Goal: Answer question/provide support: Share knowledge or assist other users

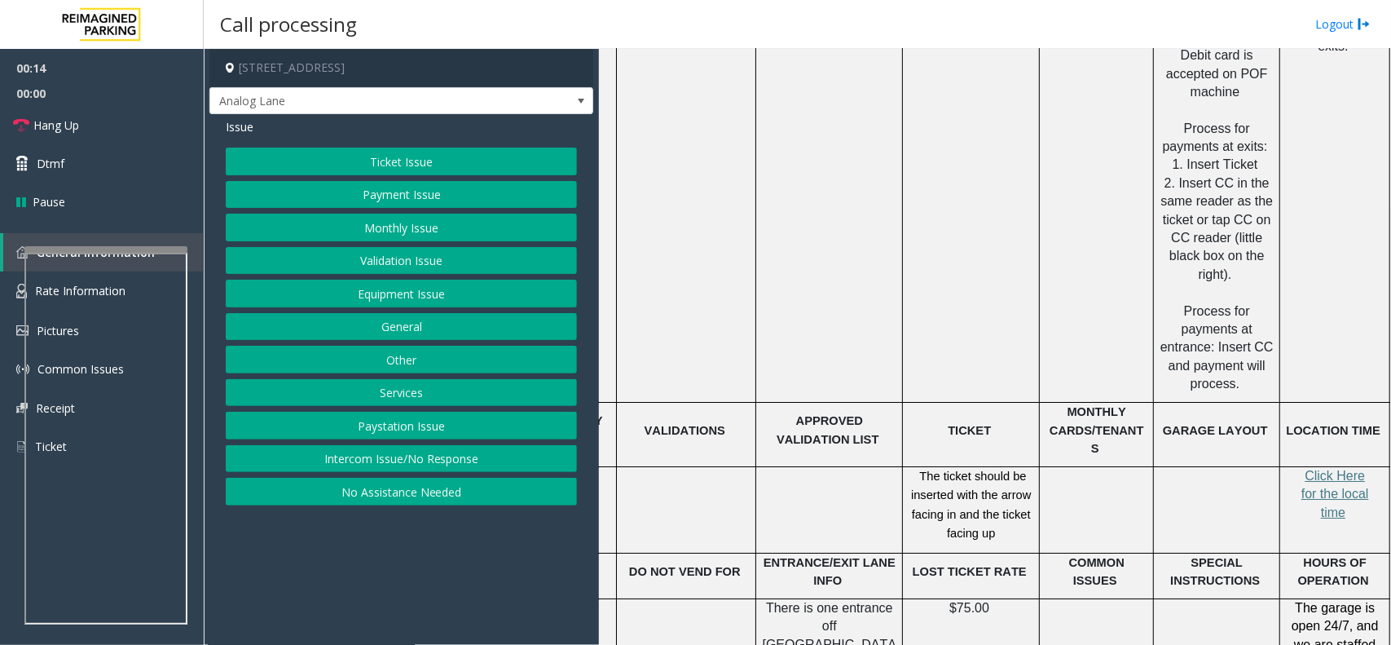
scroll to position [2547, 106]
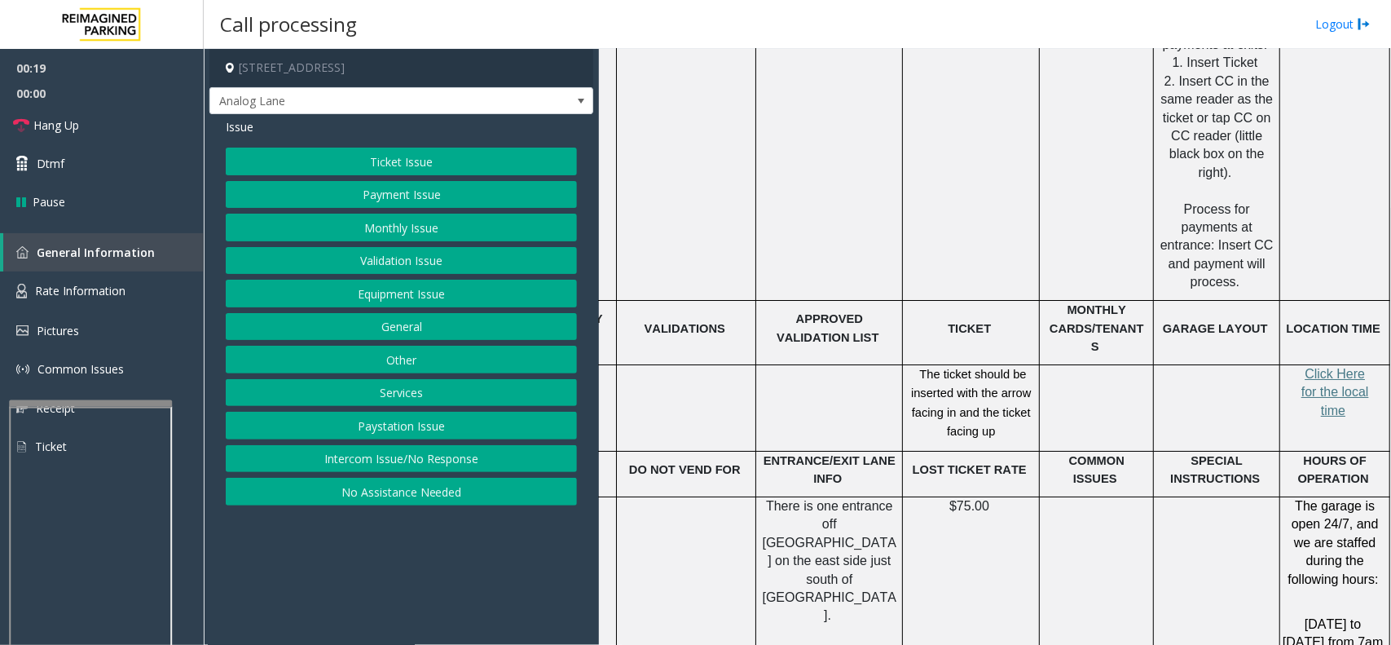
click at [126, 407] on div at bounding box center [90, 403] width 163 height 7
click at [104, 283] on span "Rate Information" at bounding box center [80, 290] width 90 height 15
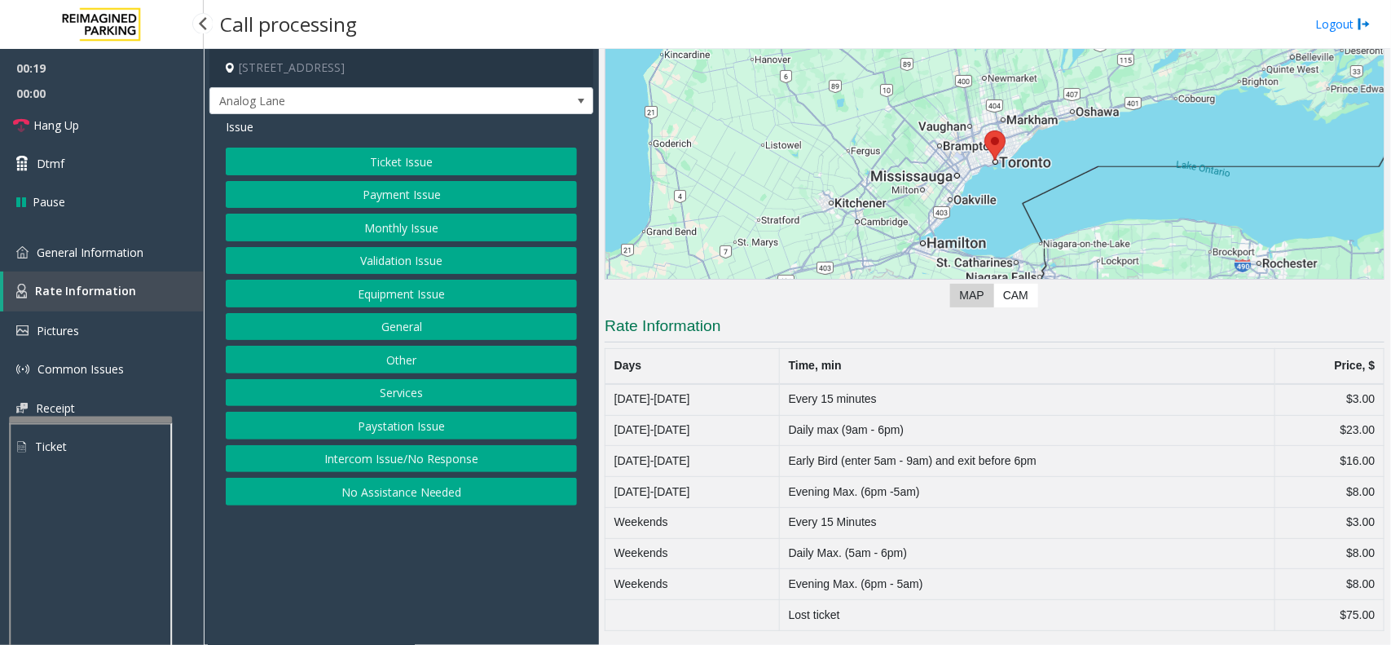
scroll to position [155, 0]
click at [152, 253] on link "General Information" at bounding box center [102, 252] width 204 height 38
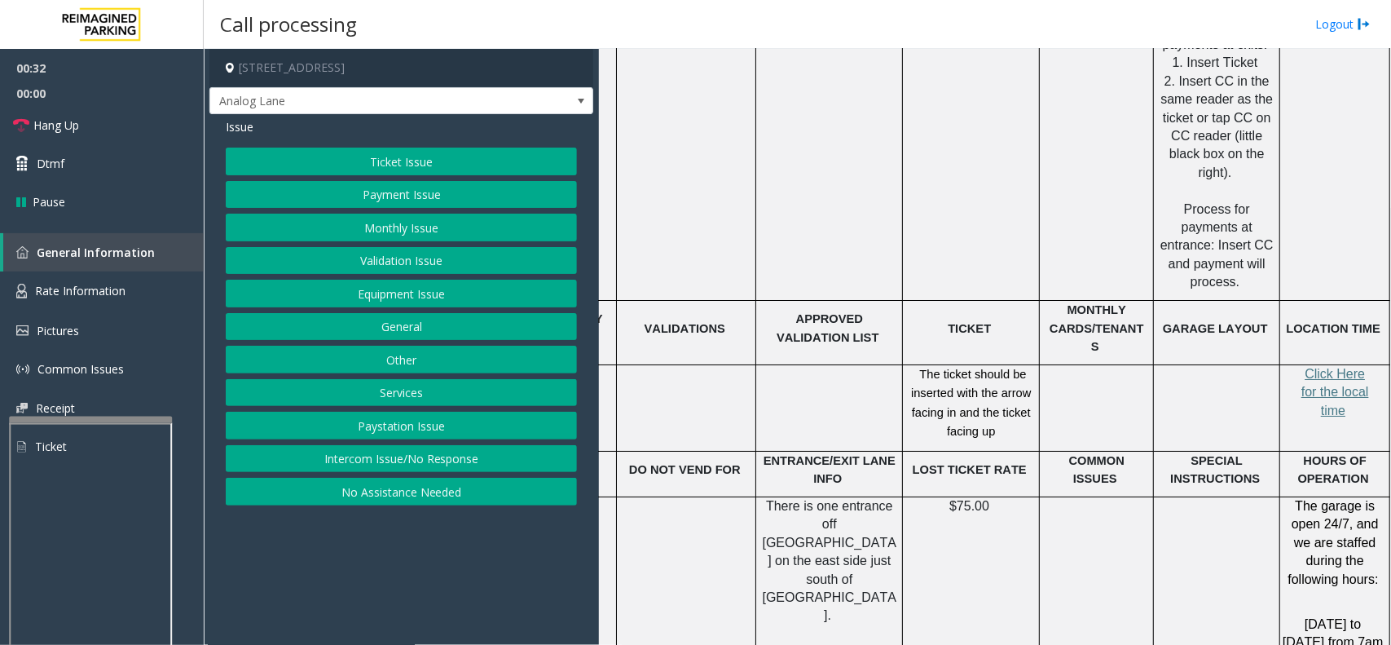
scroll to position [2547, 106]
click at [1325, 367] on span "Click Here for the local time" at bounding box center [1335, 392] width 68 height 51
click at [127, 299] on link "Rate Information" at bounding box center [102, 291] width 204 height 40
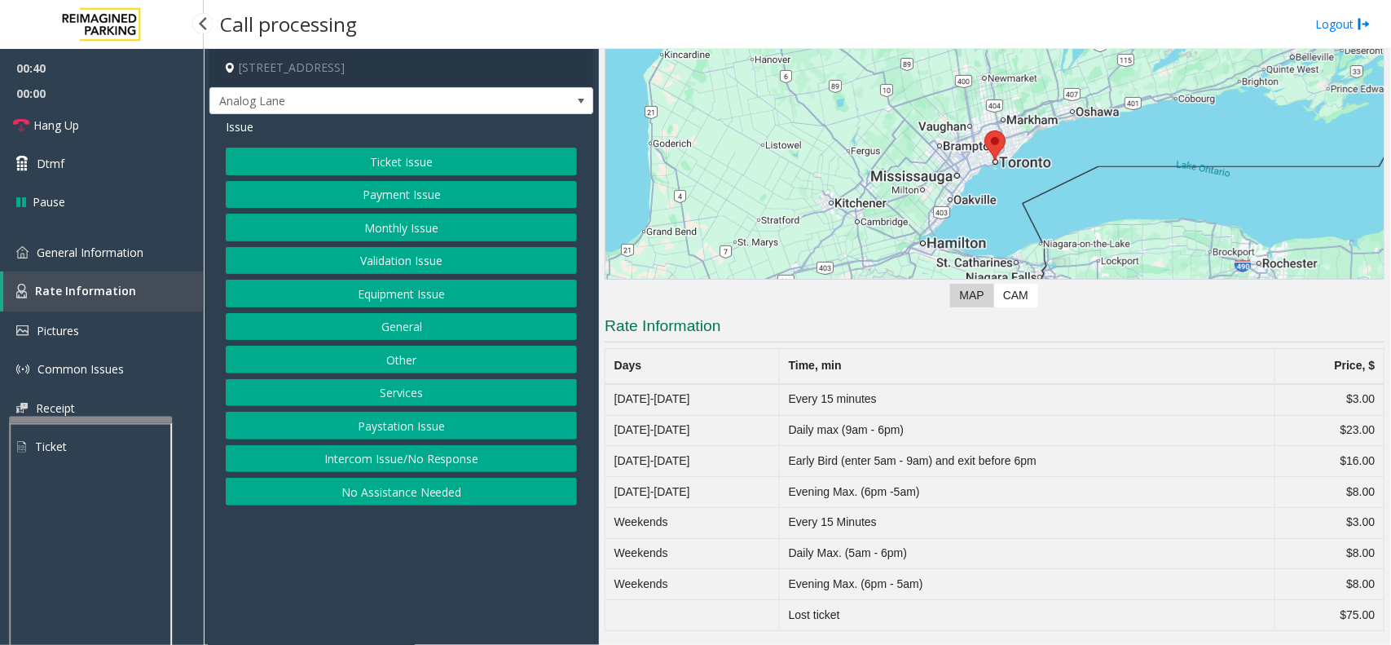
scroll to position [155, 0]
drag, startPoint x: 788, startPoint y: 493, endPoint x: 1359, endPoint y: 493, distance: 571.2
click at [1359, 493] on tr "[DATE]-[DATE] Evening Max. (6pm -5am) $8.00" at bounding box center [994, 492] width 779 height 31
click at [399, 293] on button "Equipment Issue" at bounding box center [401, 294] width 351 height 28
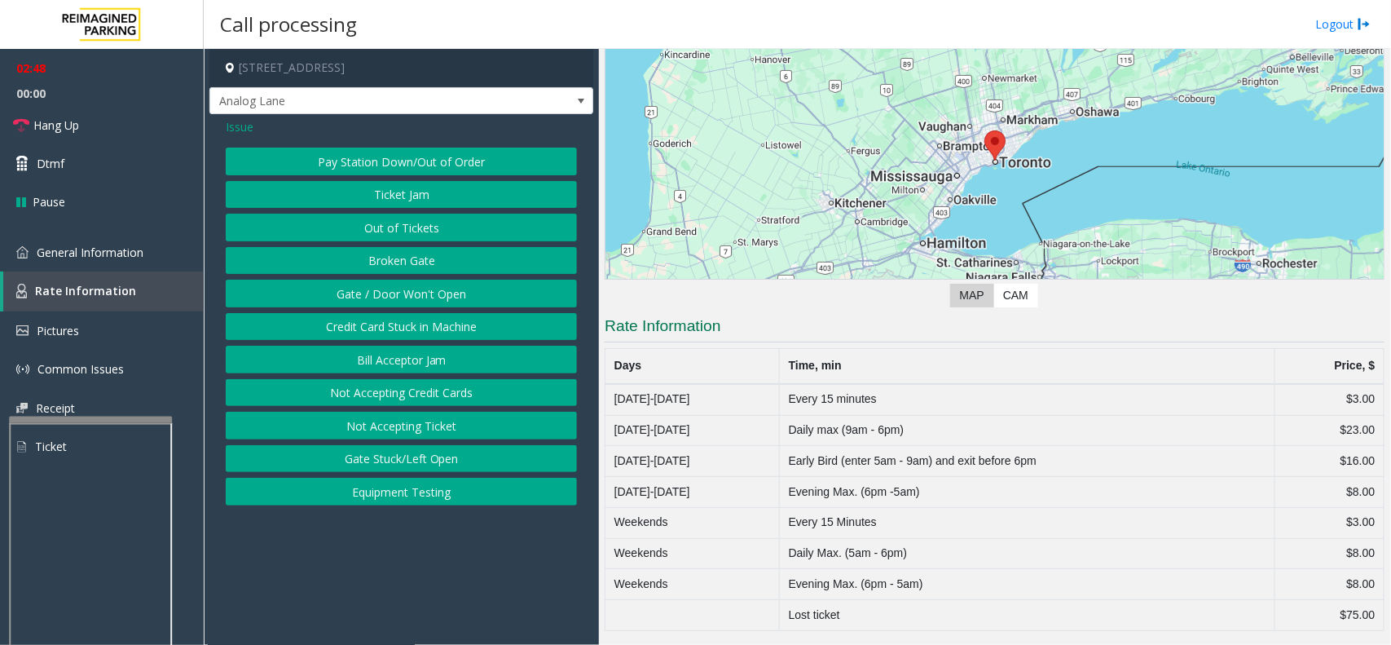
click at [242, 125] on span "Issue" at bounding box center [240, 126] width 28 height 17
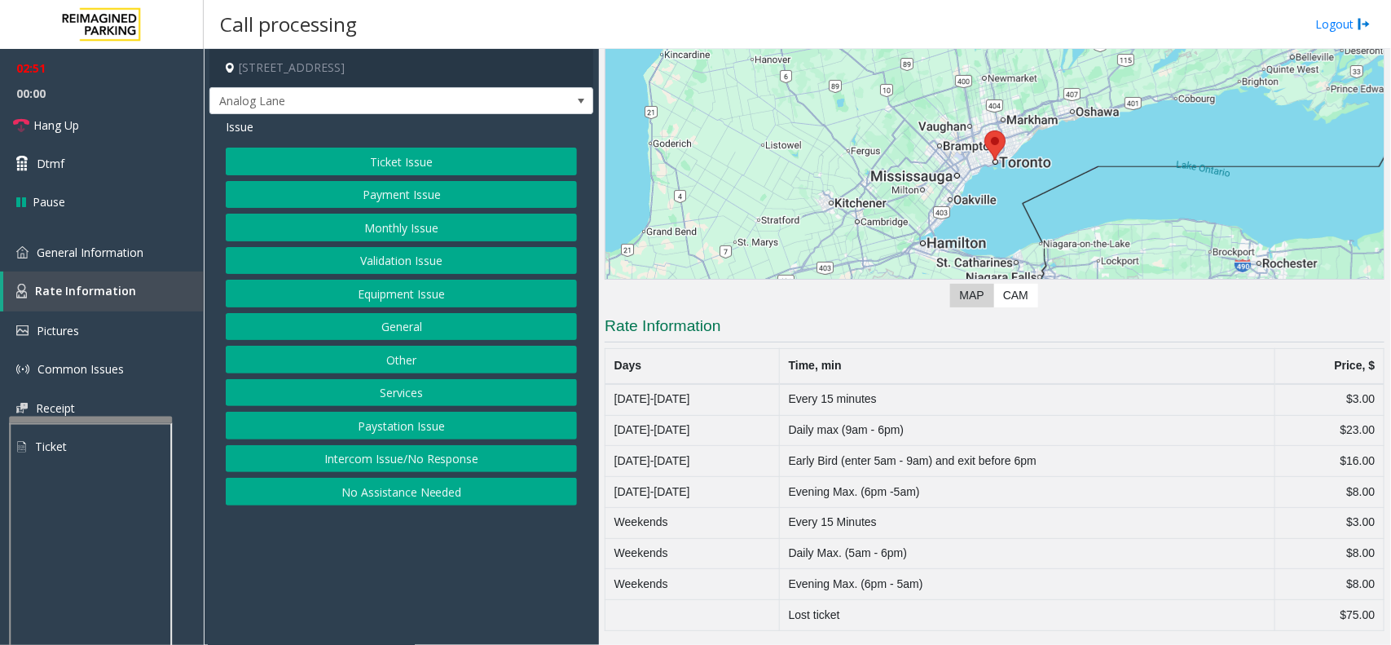
drag, startPoint x: 436, startPoint y: 434, endPoint x: 429, endPoint y: 412, distance: 22.9
click at [429, 412] on div "Ticket Issue Payment Issue Monthly Issue Validation Issue Equipment Issue Gener…" at bounding box center [401, 326] width 351 height 358
click at [425, 391] on button "Services" at bounding box center [401, 393] width 351 height 28
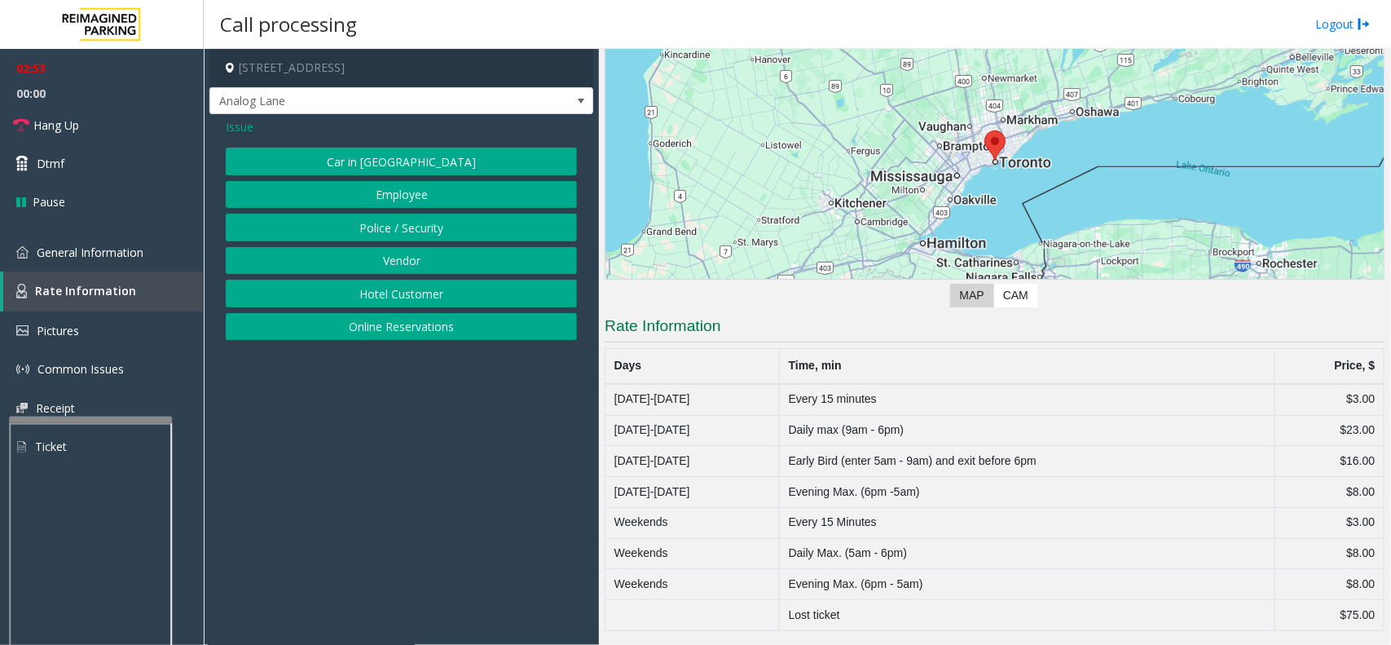
click at [235, 127] on span "Issue" at bounding box center [240, 126] width 28 height 17
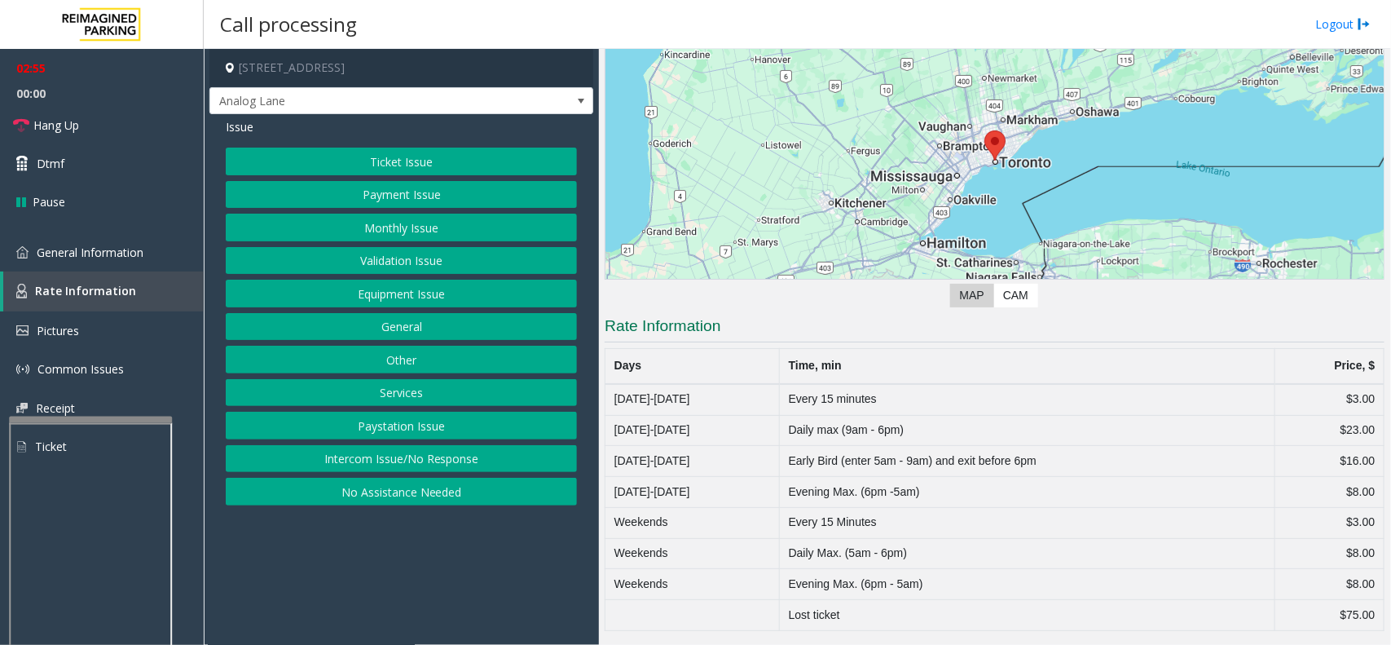
click at [469, 319] on button "General" at bounding box center [401, 327] width 351 height 28
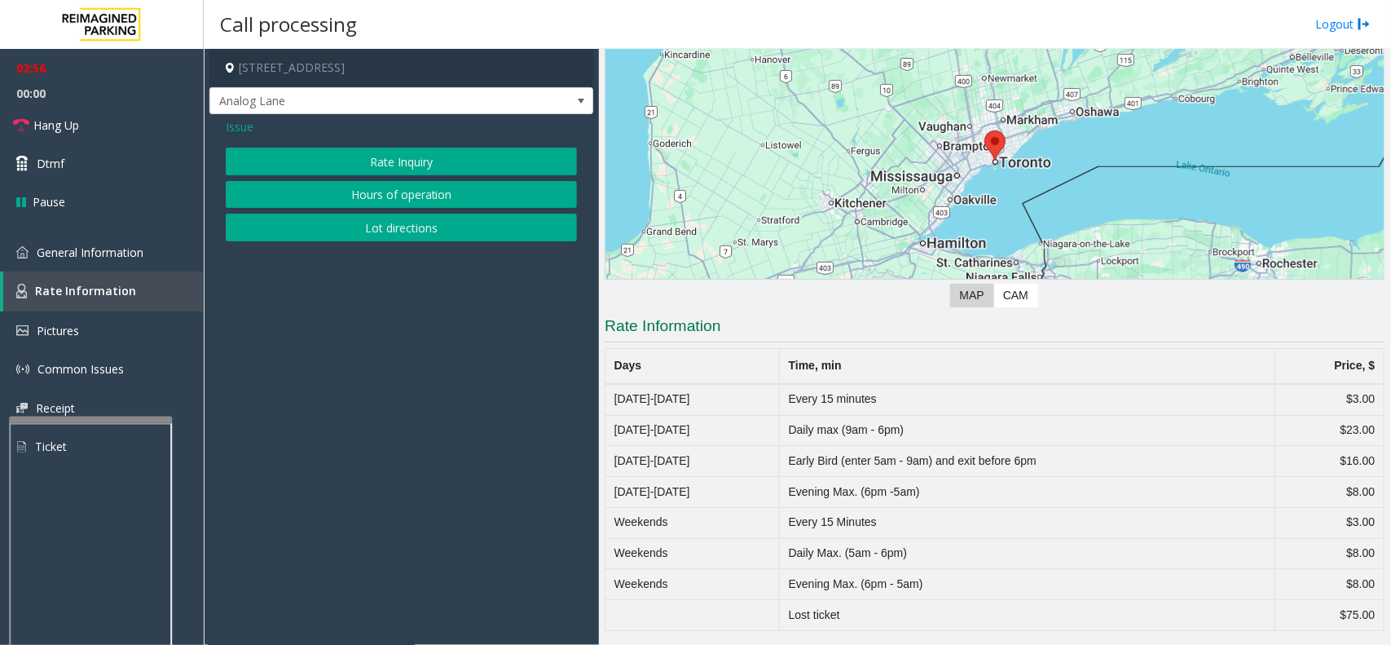
click at [360, 163] on button "Rate Inquiry" at bounding box center [401, 161] width 351 height 28
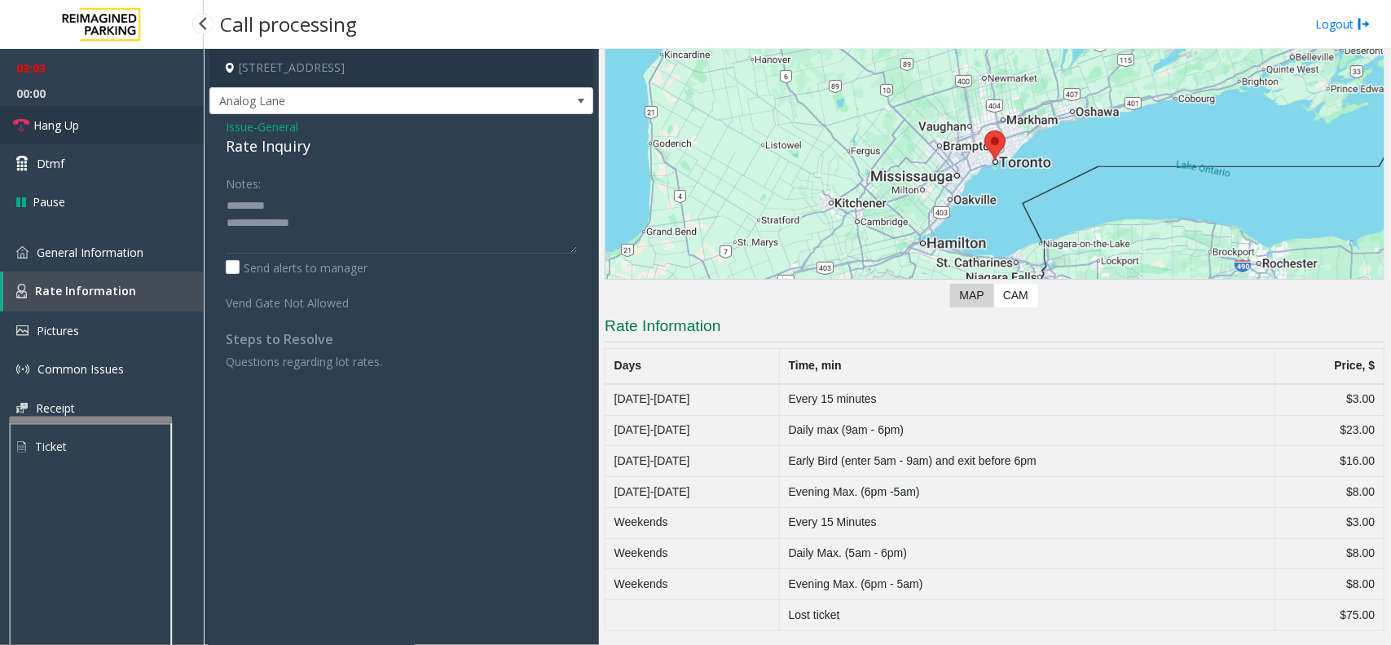
click at [81, 140] on link "Hang Up" at bounding box center [102, 125] width 204 height 38
click at [243, 147] on div "Rate Inquiry" at bounding box center [401, 146] width 351 height 22
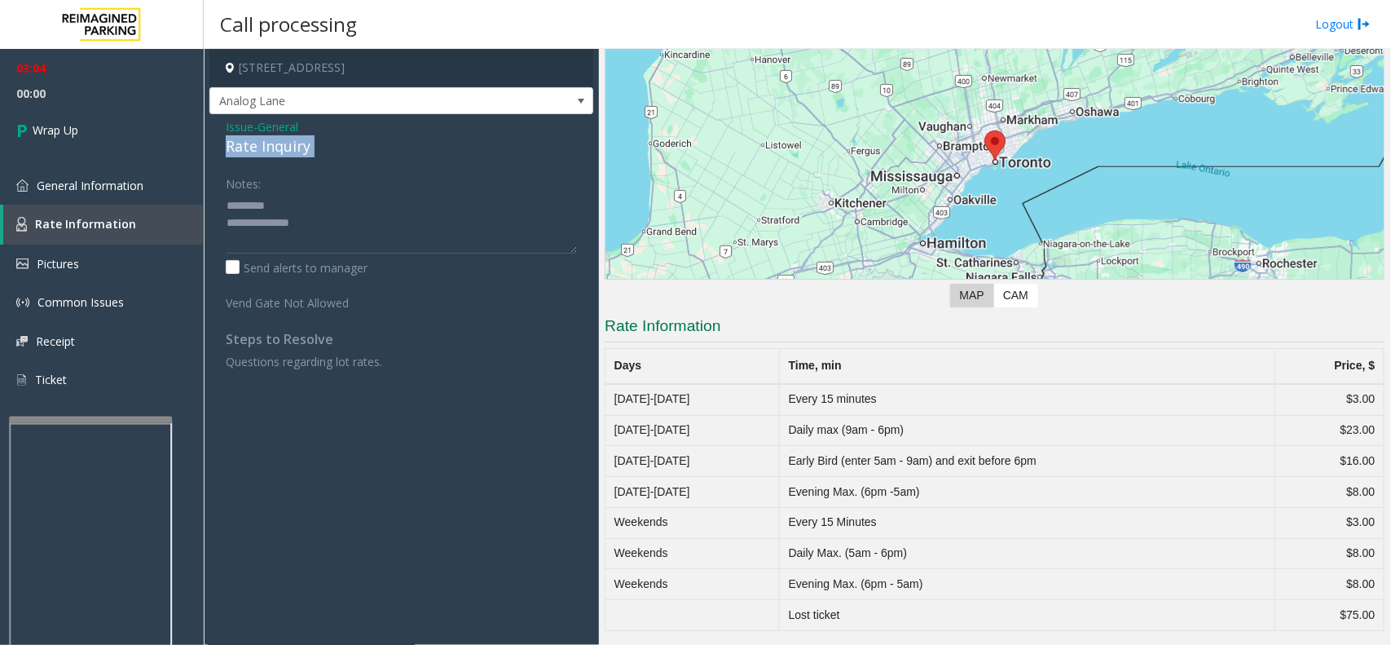
click at [243, 147] on div "Rate Inquiry" at bounding box center [401, 146] width 351 height 22
copy div "Rate Inquiry"
click at [289, 202] on textarea at bounding box center [401, 222] width 351 height 61
paste textarea "**********"
click at [296, 243] on textarea at bounding box center [401, 222] width 351 height 61
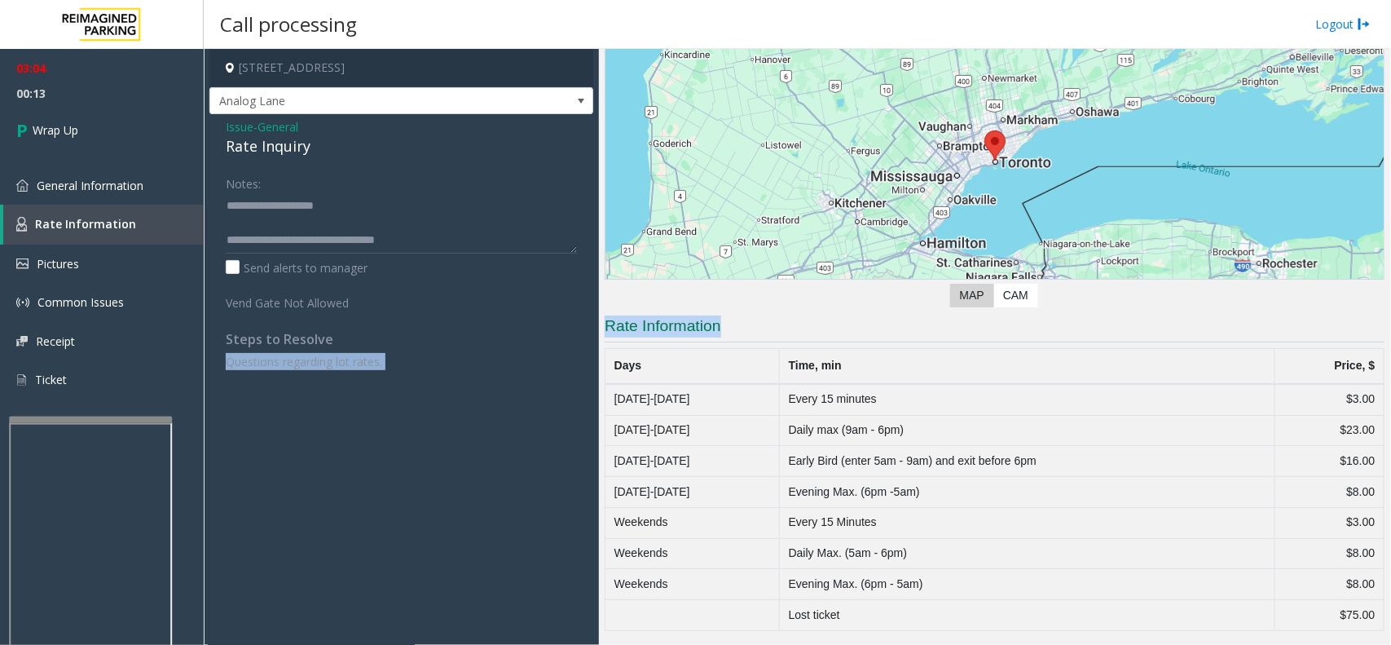
drag, startPoint x: 742, startPoint y: 327, endPoint x: 592, endPoint y: 320, distance: 150.9
click at [592, 320] on div "[STREET_ADDRESS] Analog Lane Issue - General Rate Inquiry Notes: Send alerts to…" at bounding box center [797, 347] width 1186 height 596
copy div "Questions regarding lot rates. Main Revenue Control Manufacturer: ZEAG ← Move l…"
click at [736, 335] on h3 "Rate Information" at bounding box center [995, 328] width 780 height 27
drag, startPoint x: 767, startPoint y: 326, endPoint x: 592, endPoint y: 319, distance: 174.5
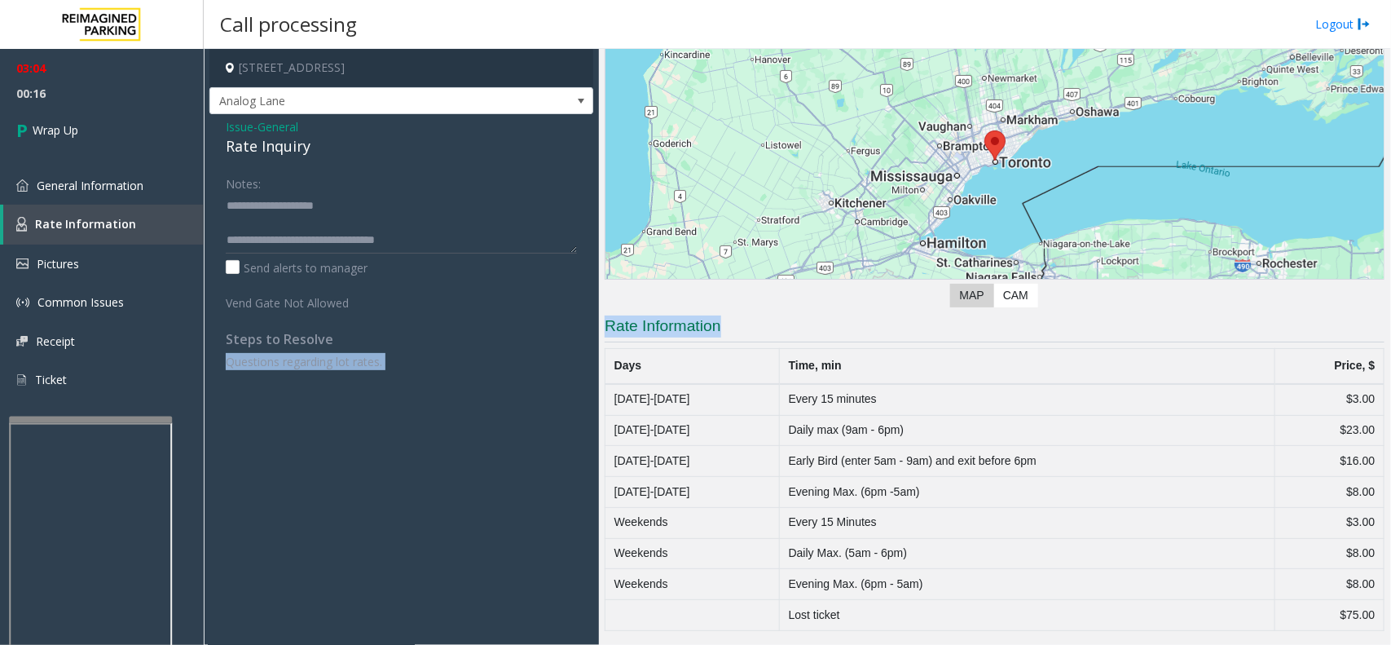
click at [592, 319] on div "[STREET_ADDRESS] Analog Lane Issue - General Rate Inquiry Notes: Send alerts to…" at bounding box center [797, 347] width 1186 height 596
click at [619, 327] on h3 "Rate Information" at bounding box center [995, 328] width 780 height 27
drag, startPoint x: 743, startPoint y: 315, endPoint x: 605, endPoint y: 310, distance: 137.8
click at [605, 310] on div "Revenue Control Manufacturer: ZEAG ← Move left → Move right ↑ Move up ↓ Move do…" at bounding box center [995, 277] width 780 height 707
copy h3 "Rate Information"
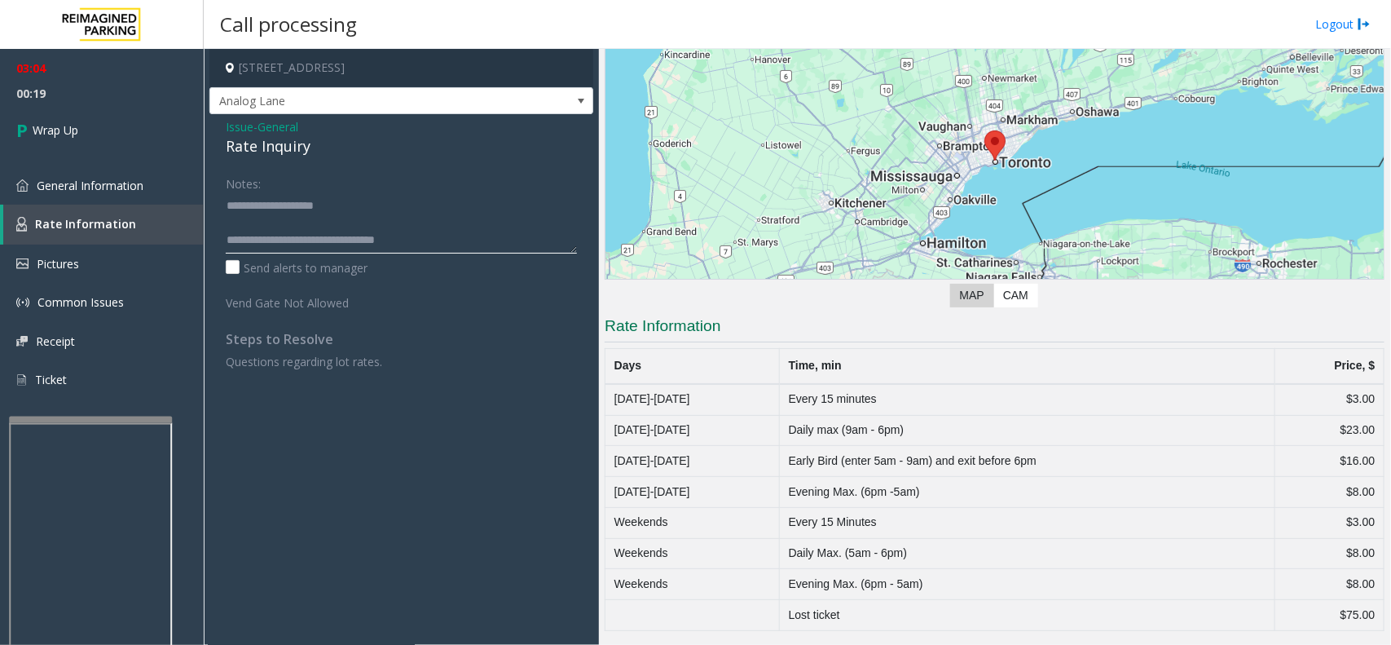
click at [478, 220] on textarea at bounding box center [401, 222] width 351 height 61
click at [489, 229] on textarea at bounding box center [401, 222] width 351 height 61
click at [483, 247] on textarea at bounding box center [401, 222] width 351 height 61
paste textarea "**********"
type textarea "**********"
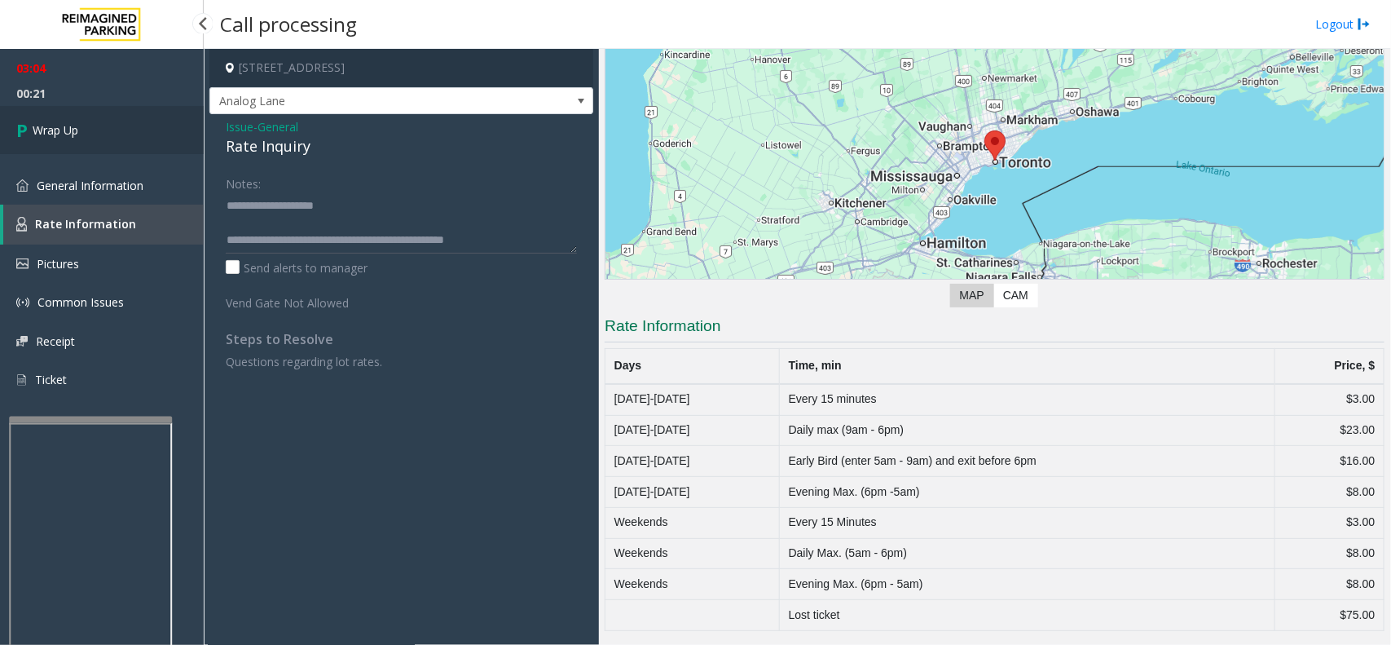
click at [139, 143] on link "Wrap Up" at bounding box center [102, 130] width 204 height 48
